Goal: Find specific page/section: Find specific page/section

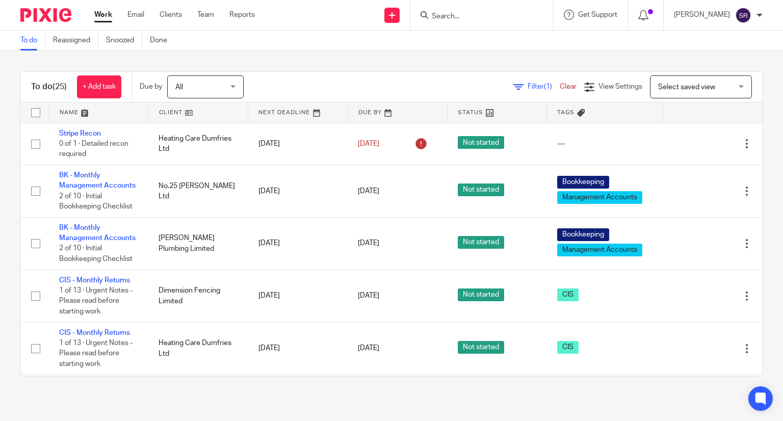
click at [451, 17] on input "Search" at bounding box center [477, 16] width 92 height 9
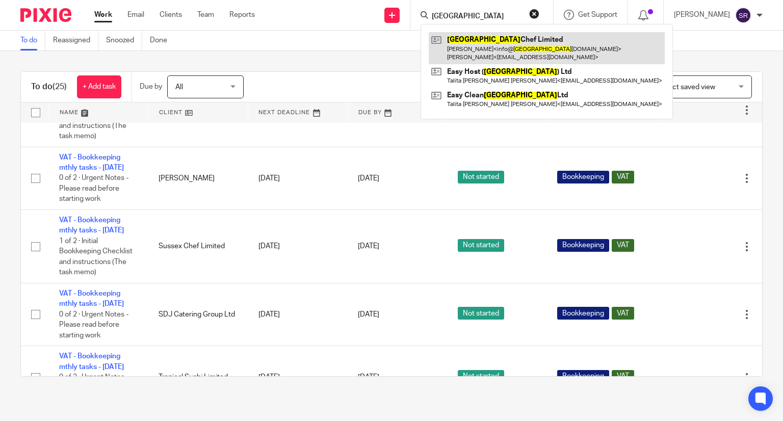
type input "sussex"
click at [470, 40] on link at bounding box center [547, 48] width 236 height 32
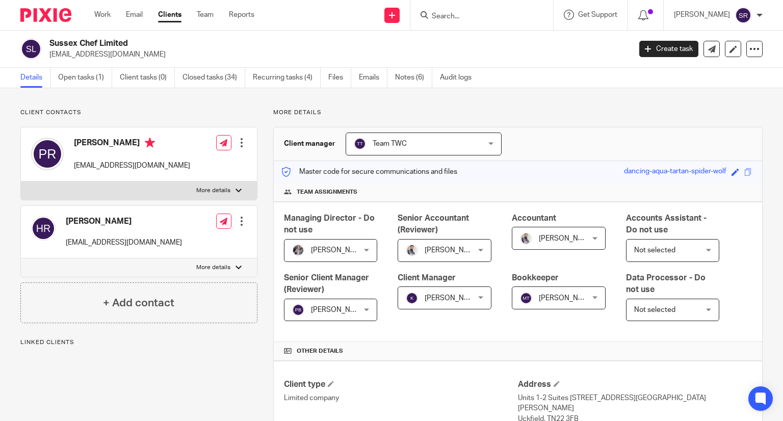
click at [467, 16] on input "Search" at bounding box center [477, 16] width 92 height 9
drag, startPoint x: 459, startPoint y: 20, endPoint x: 449, endPoint y: 21, distance: 9.3
click at [459, 19] on input "Search" at bounding box center [477, 16] width 92 height 9
click at [226, 80] on link "Closed tasks (34)" at bounding box center [214, 78] width 63 height 20
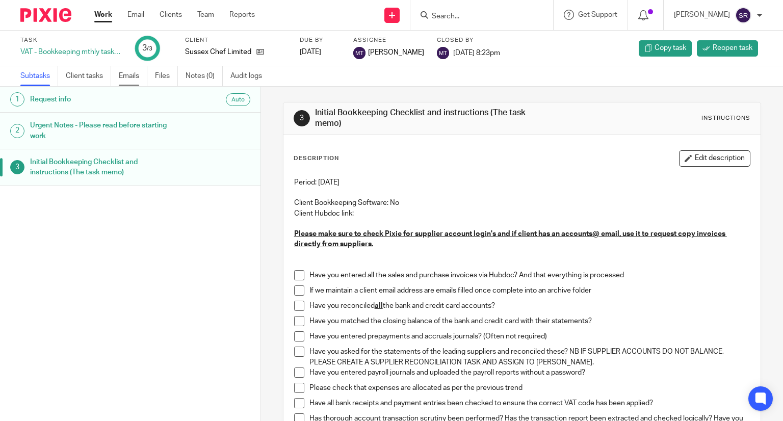
click at [130, 80] on link "Emails" at bounding box center [133, 76] width 29 height 20
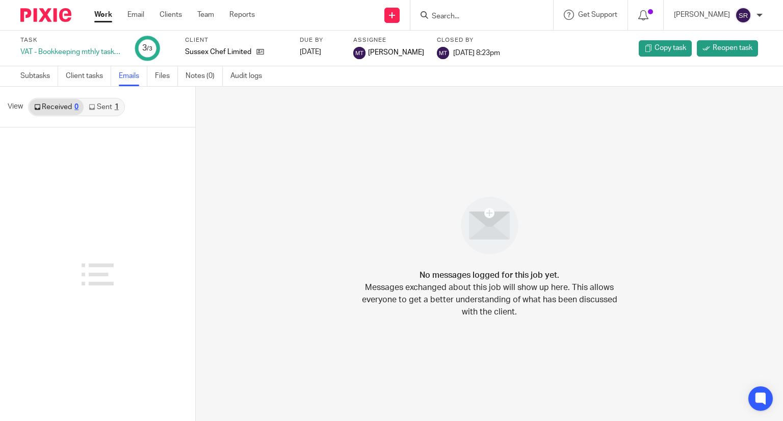
click at [100, 106] on link "Sent 1" at bounding box center [104, 107] width 40 height 16
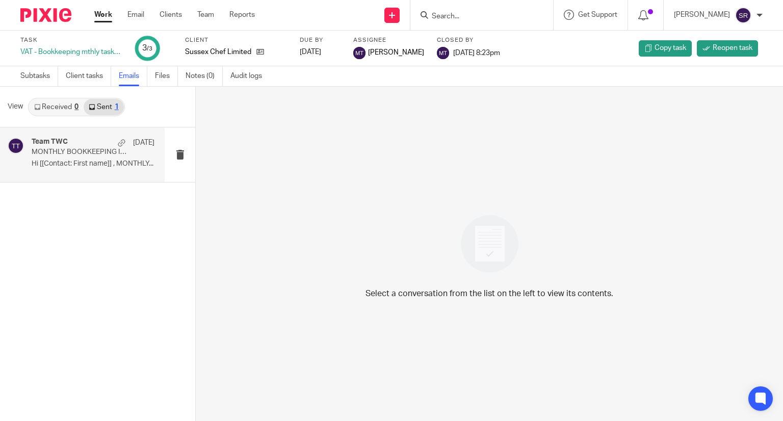
click at [92, 141] on div "Team TWC [DATE]" at bounding box center [93, 143] width 123 height 10
